Goal: Task Accomplishment & Management: Use online tool/utility

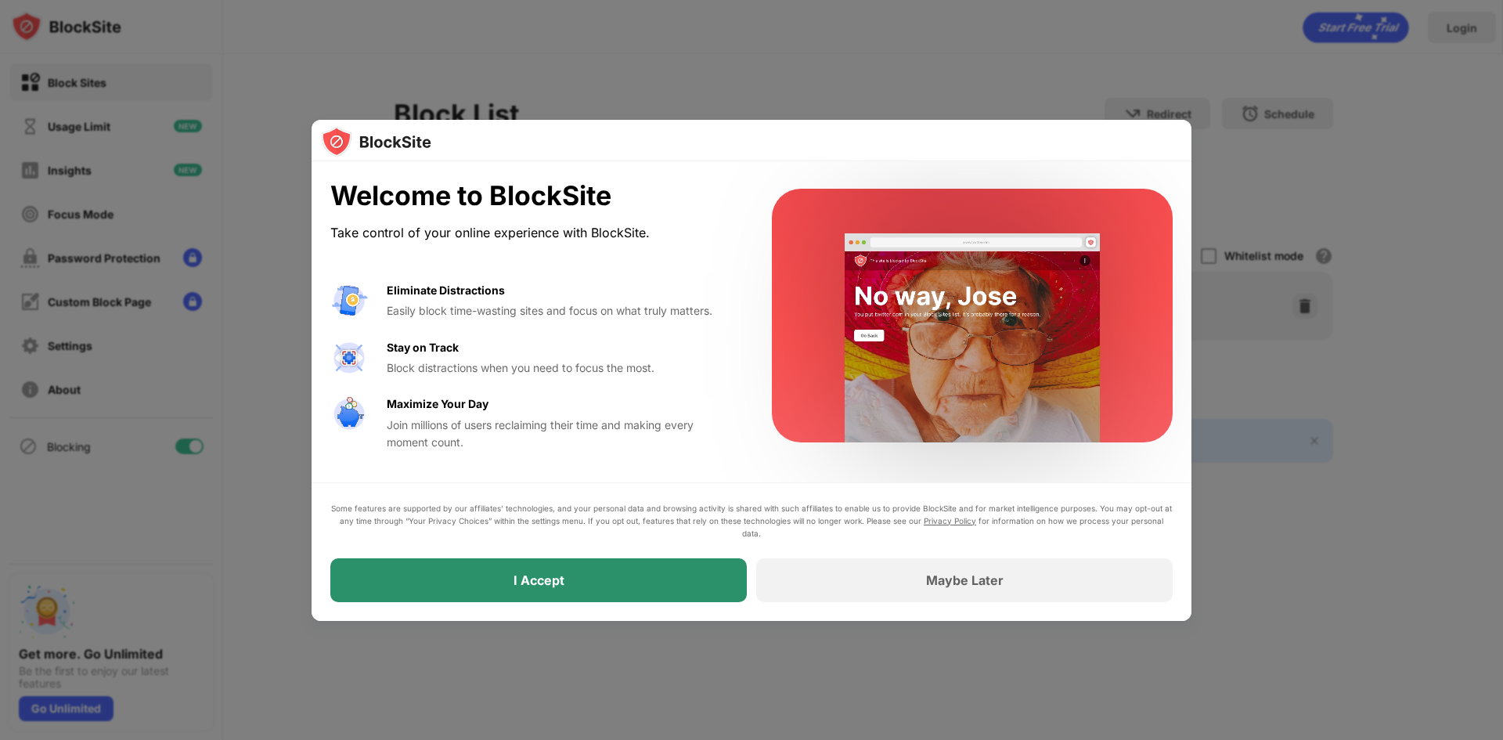
click at [569, 573] on div "I Accept" at bounding box center [538, 580] width 417 height 44
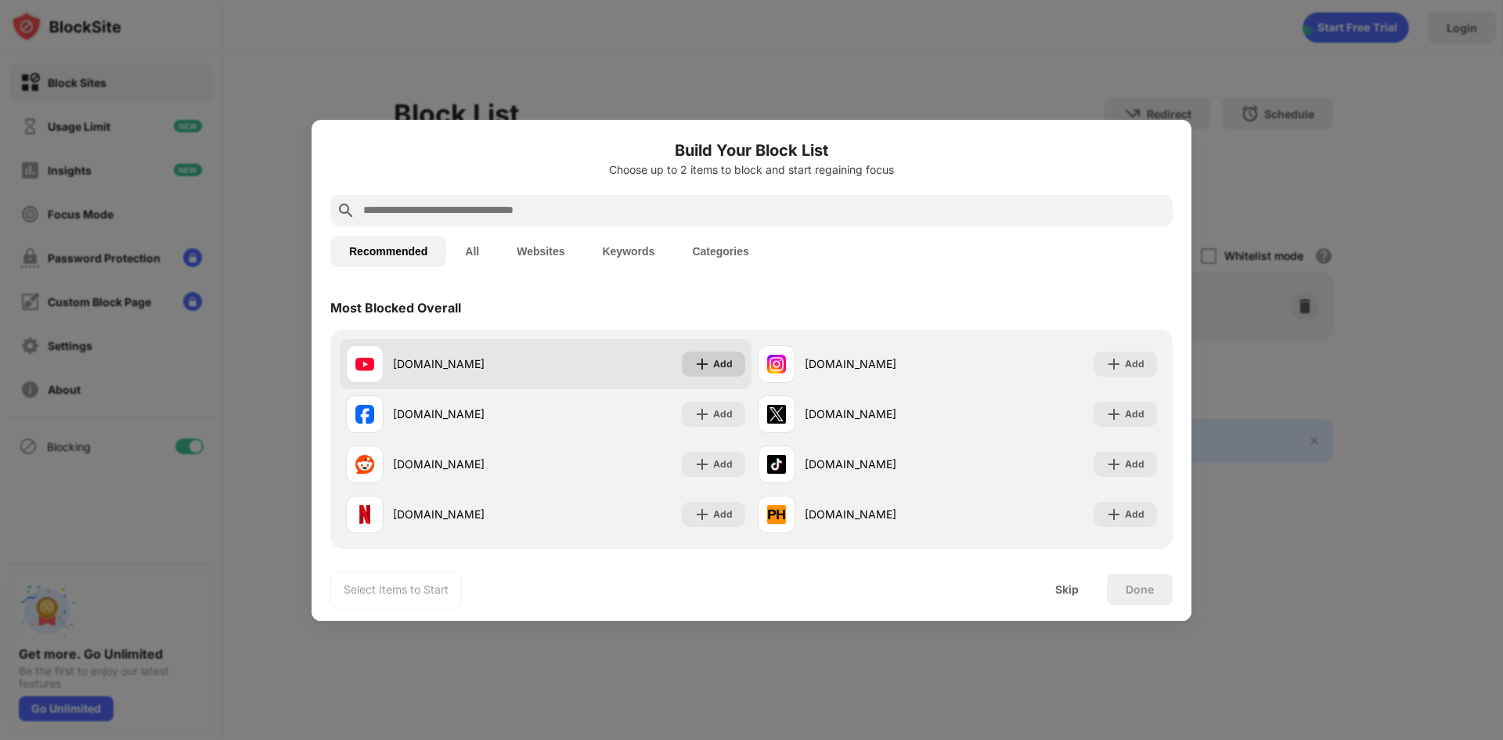
click at [722, 366] on div "Add" at bounding box center [723, 364] width 20 height 16
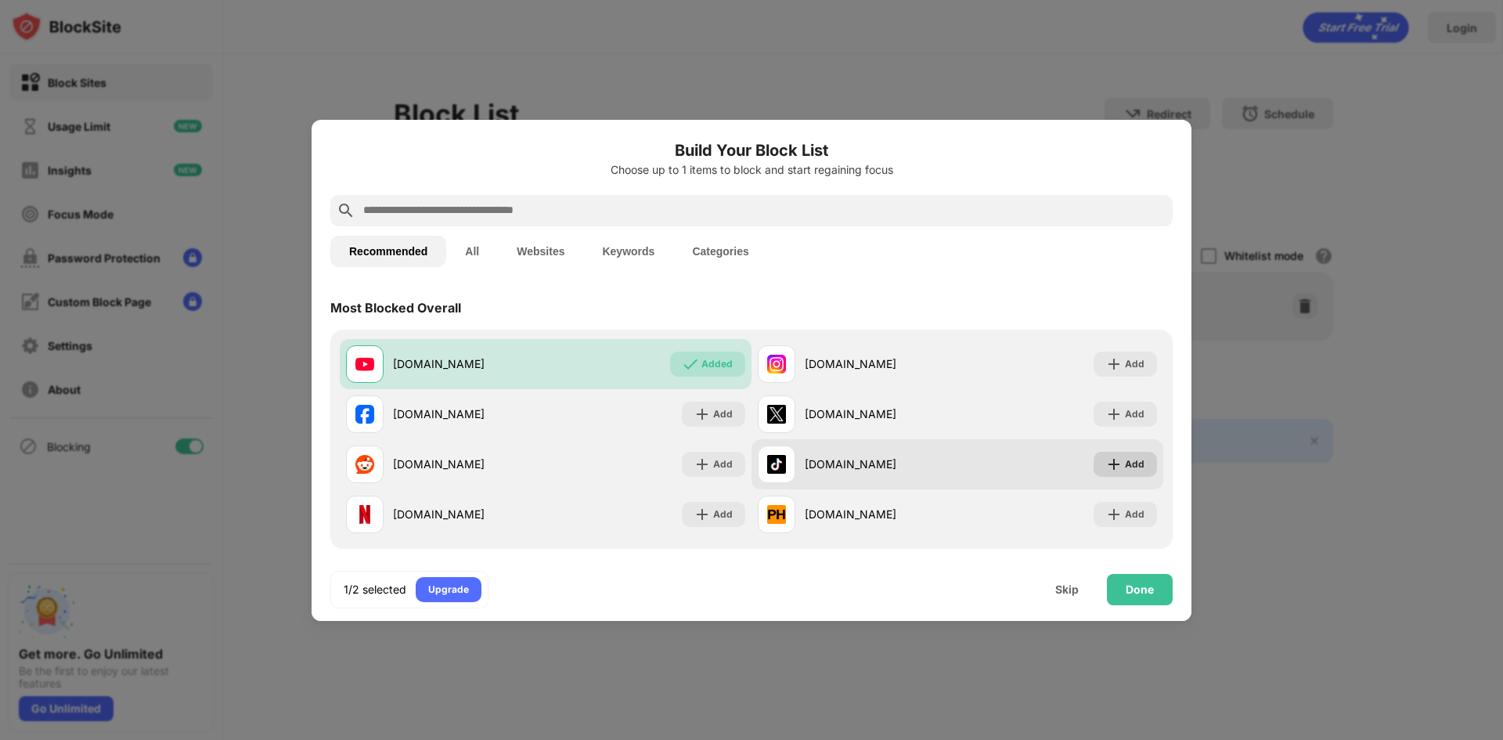
click at [1110, 460] on img at bounding box center [1114, 464] width 16 height 16
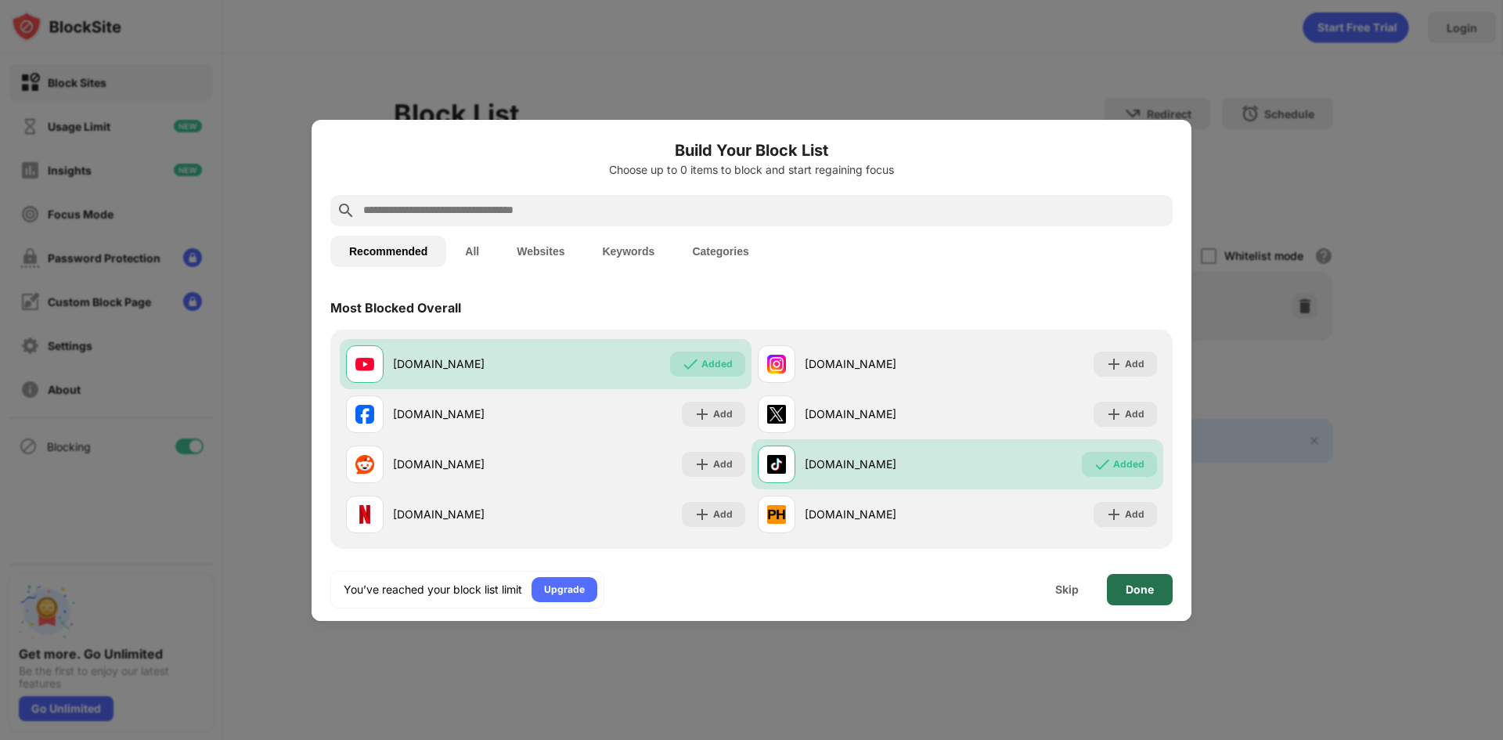
click at [1146, 583] on div "Done" at bounding box center [1140, 589] width 28 height 13
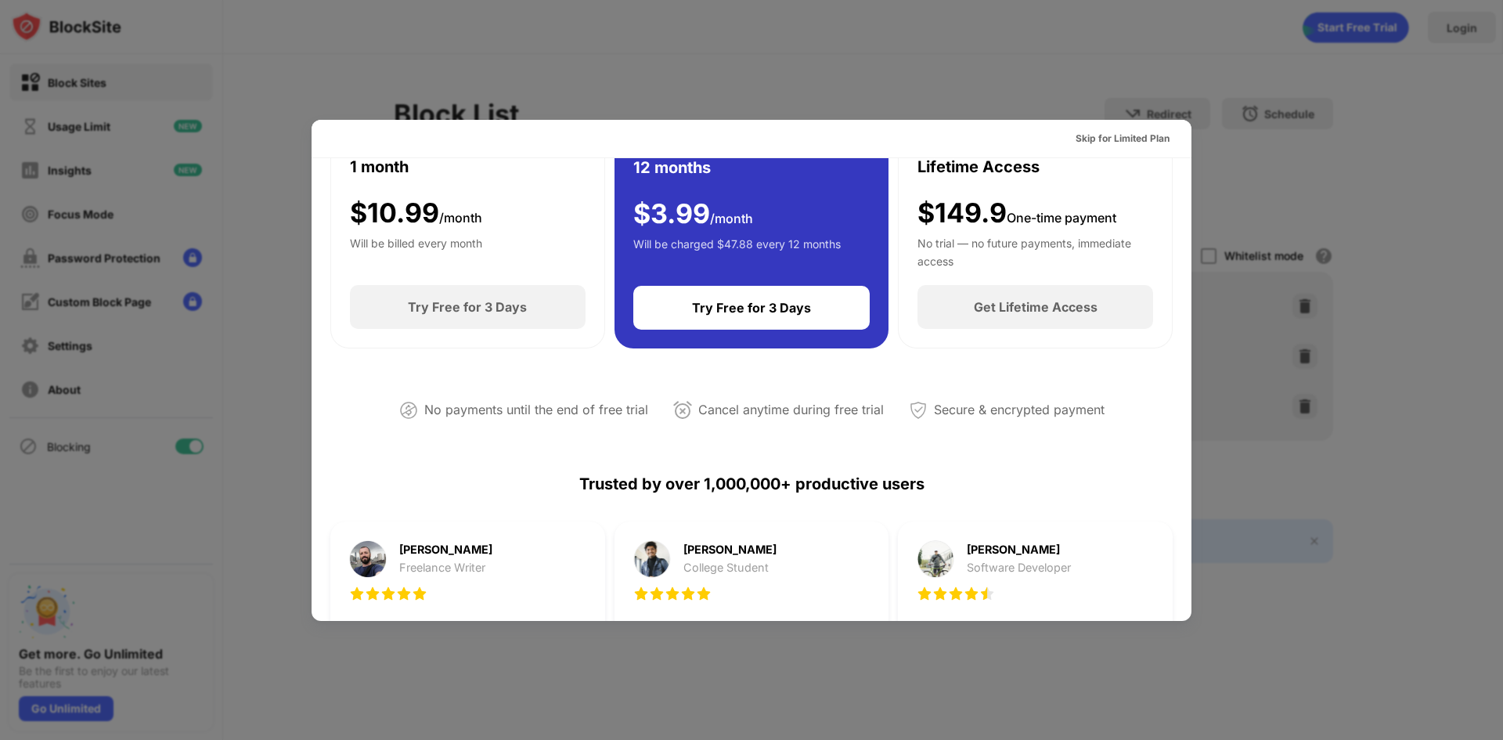
scroll to position [78, 0]
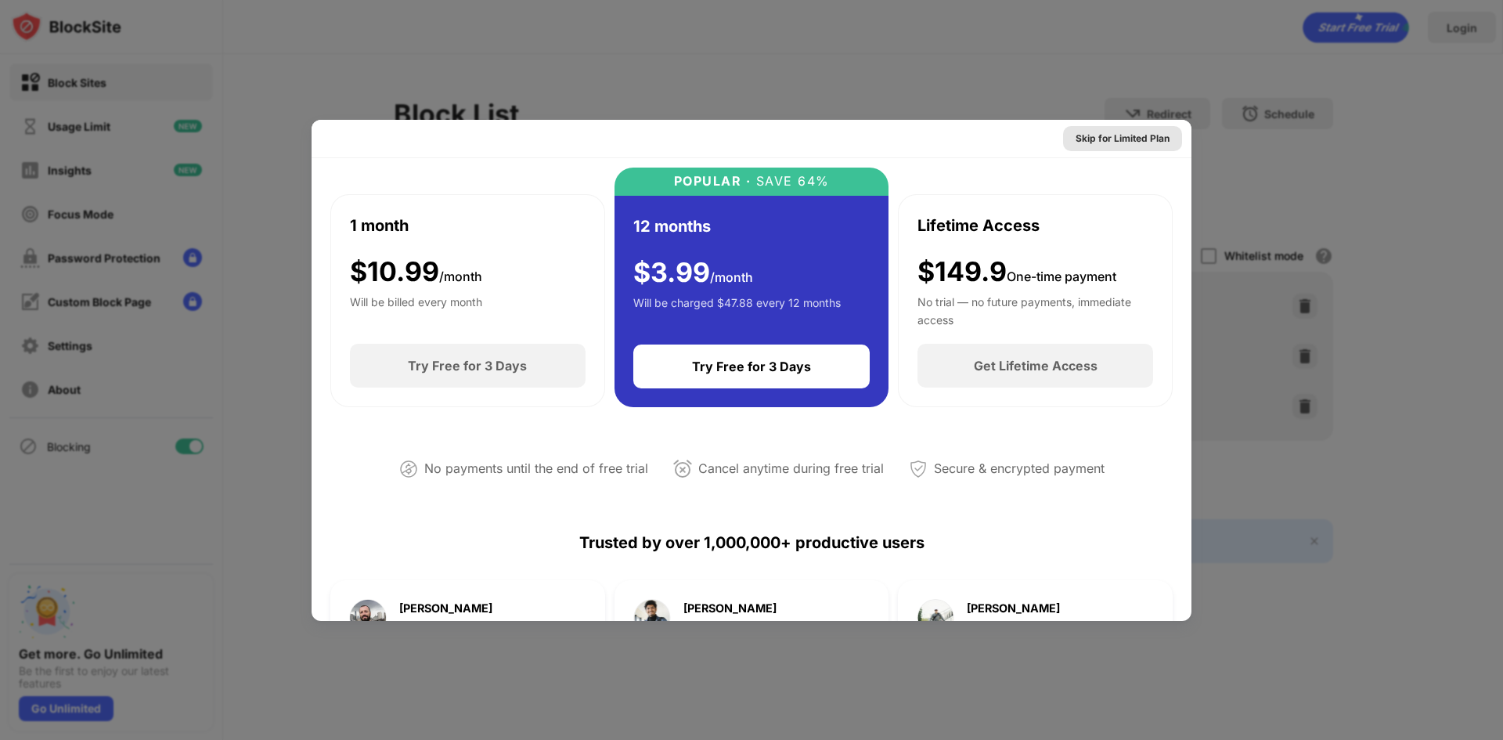
click at [1120, 139] on div "Skip for Limited Plan" at bounding box center [1123, 139] width 94 height 16
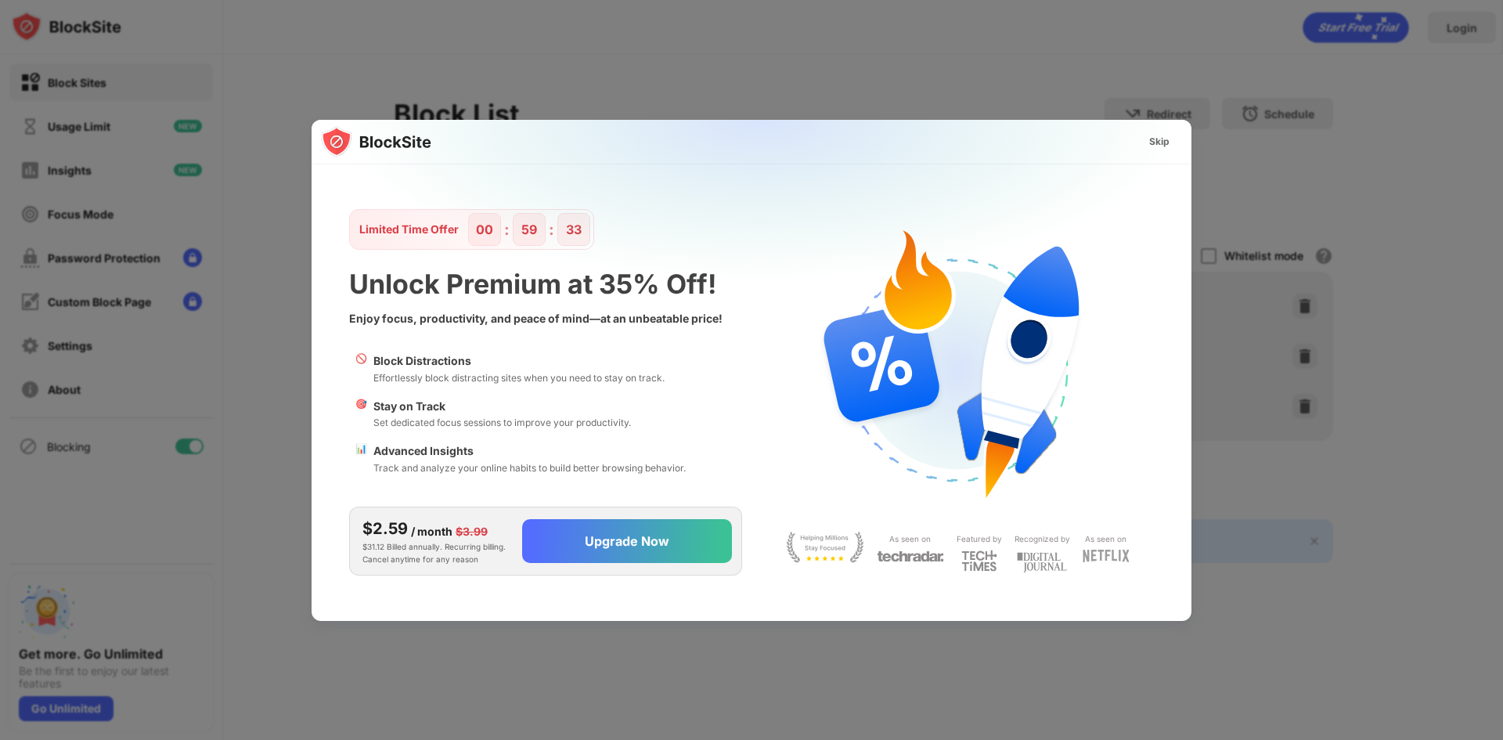
scroll to position [0, 0]
click at [1152, 143] on div "Skip" at bounding box center [1159, 142] width 20 height 16
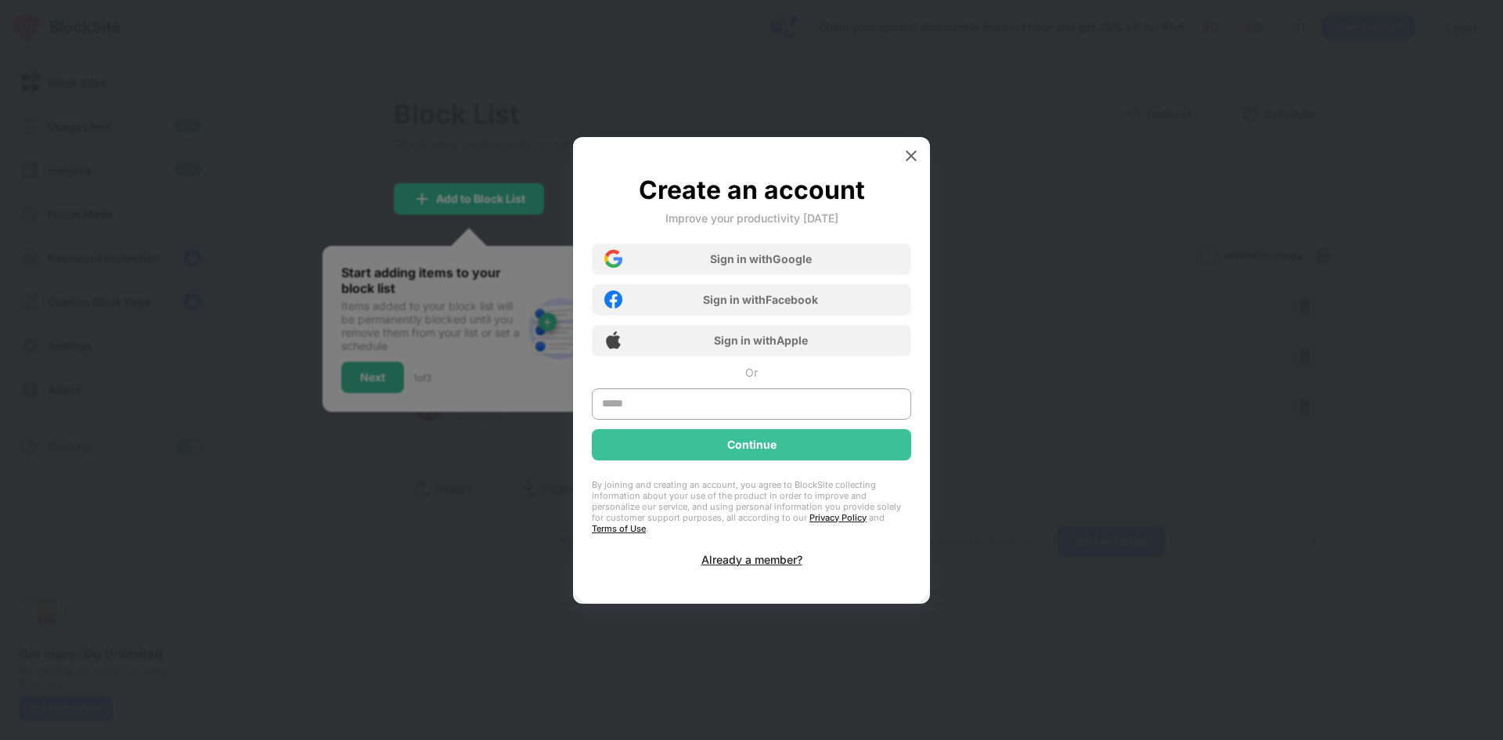
click at [907, 160] on img at bounding box center [911, 156] width 16 height 16
